Goal: Use online tool/utility: Utilize a website feature to perform a specific function

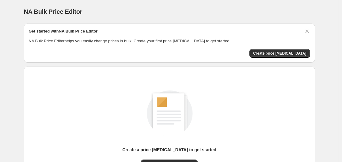
scroll to position [68, 0]
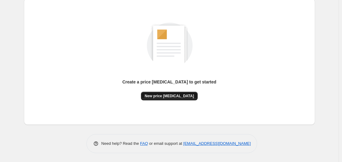
click at [173, 96] on span "New price [MEDICAL_DATA]" at bounding box center [169, 95] width 49 height 5
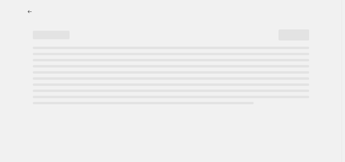
select select "percentage"
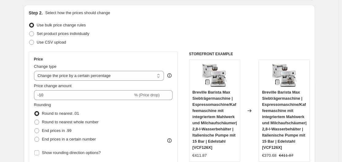
scroll to position [92, 0]
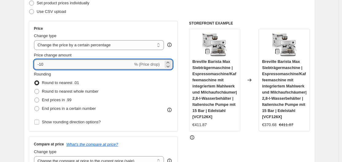
drag, startPoint x: 40, startPoint y: 64, endPoint x: 45, endPoint y: 64, distance: 5.2
click at [45, 64] on input "-10" at bounding box center [83, 64] width 99 height 10
click at [43, 64] on input "-10" at bounding box center [83, 64] width 99 height 10
drag, startPoint x: 40, startPoint y: 63, endPoint x: 48, endPoint y: 64, distance: 7.7
click at [48, 64] on input "-10" at bounding box center [83, 64] width 99 height 10
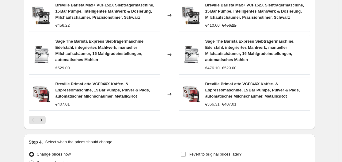
scroll to position [490, 0]
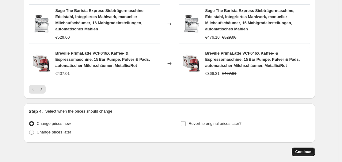
type input "-30"
click at [306, 150] on span "Continue" at bounding box center [303, 151] width 16 height 5
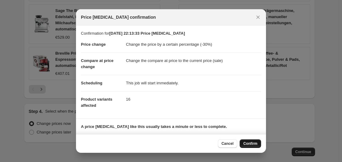
click at [255, 145] on span "Confirm" at bounding box center [250, 143] width 14 height 5
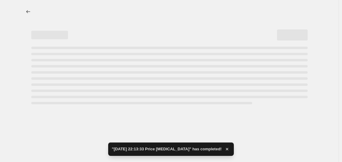
select select "percentage"
